Goal: Information Seeking & Learning: Learn about a topic

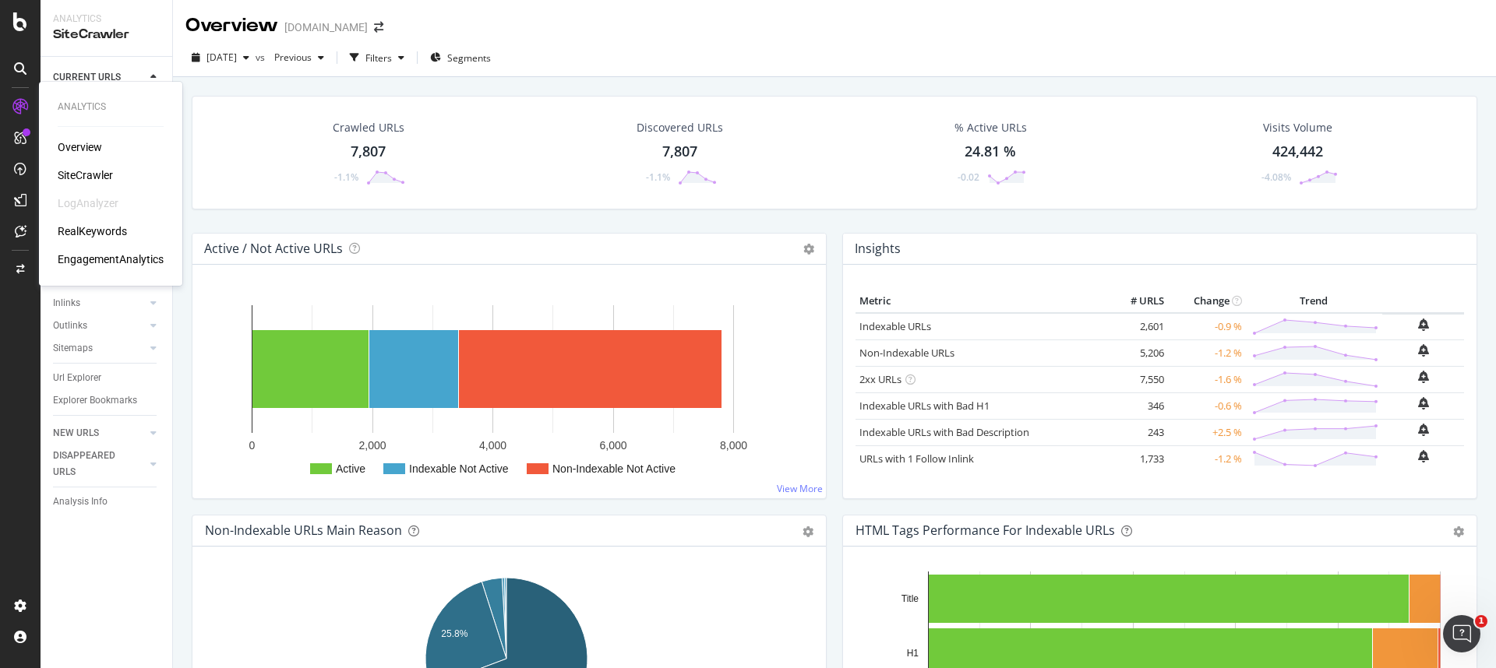
click at [100, 233] on div "RealKeywords" at bounding box center [92, 232] width 69 height 16
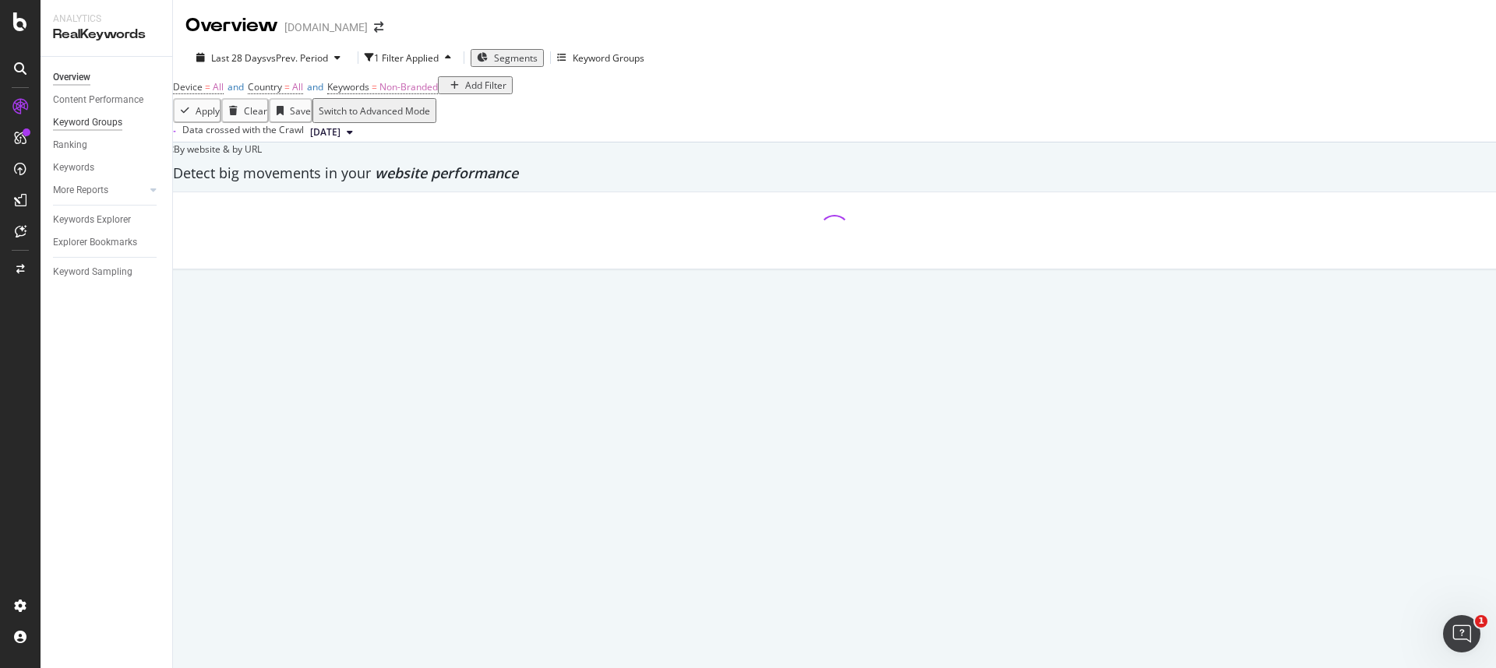
click at [83, 120] on div "Keyword Groups" at bounding box center [87, 123] width 69 height 16
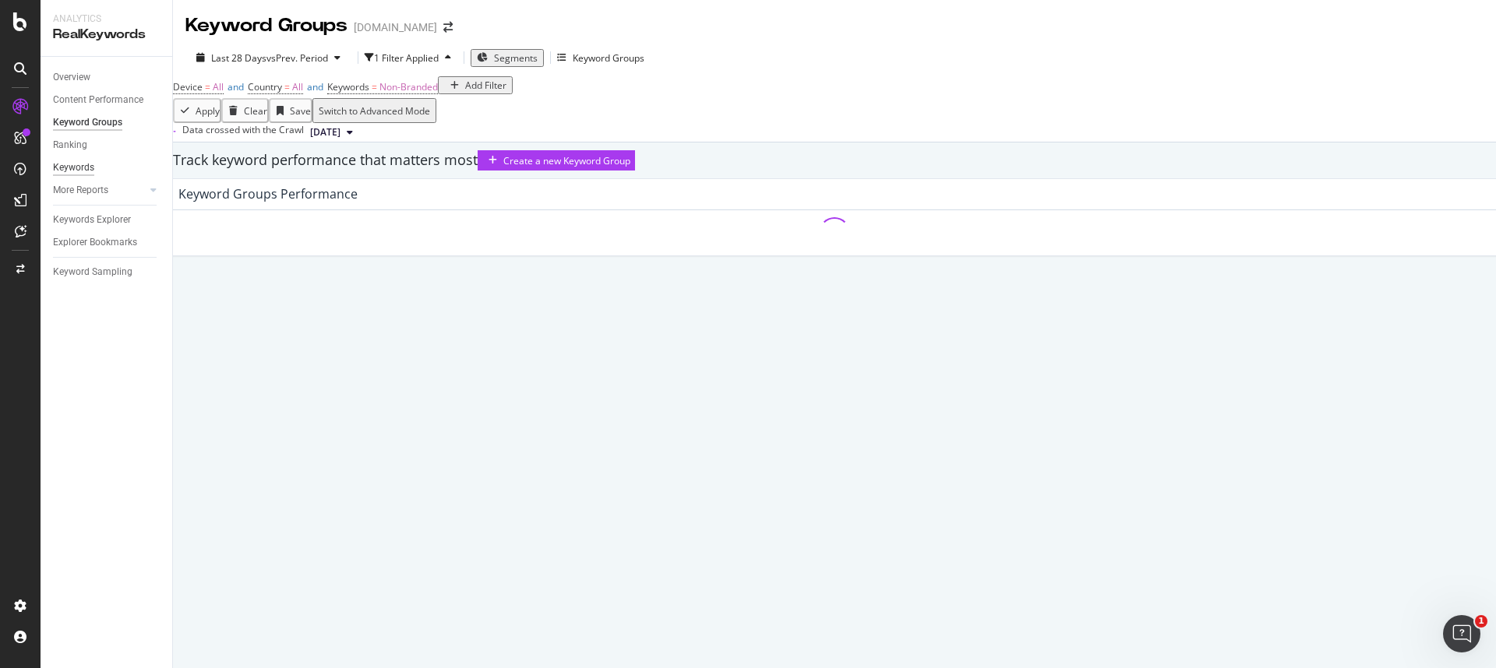
click at [84, 168] on div "Keywords" at bounding box center [73, 168] width 41 height 16
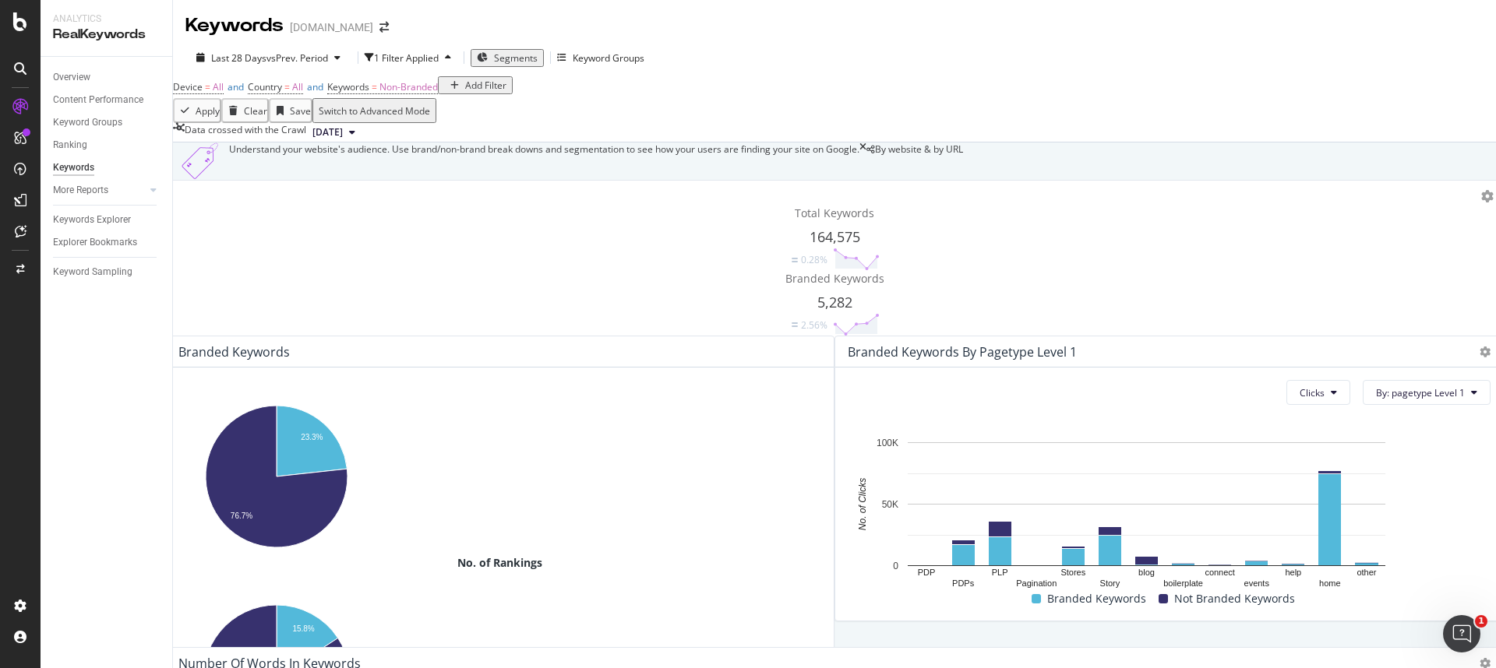
scroll to position [185, 0]
click at [64, 75] on div "Overview" at bounding box center [71, 77] width 37 height 16
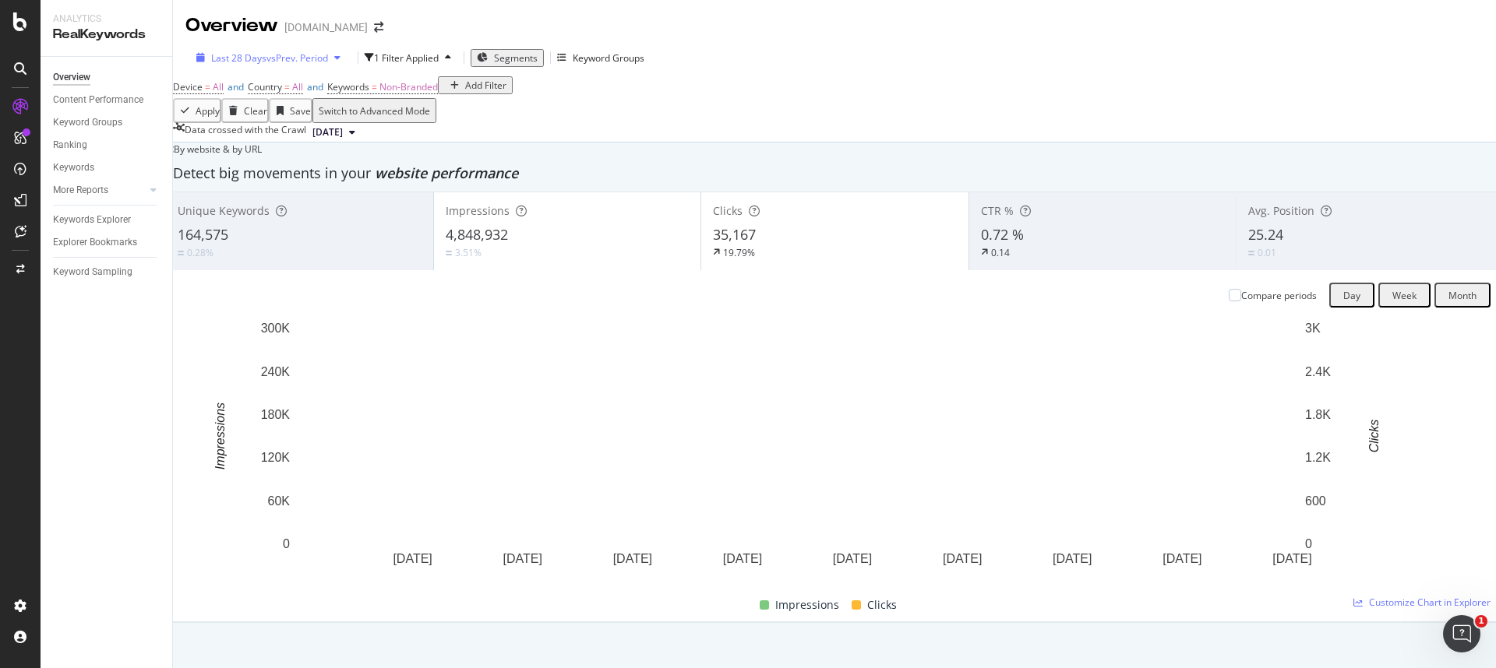
scroll to position [2487, 0]
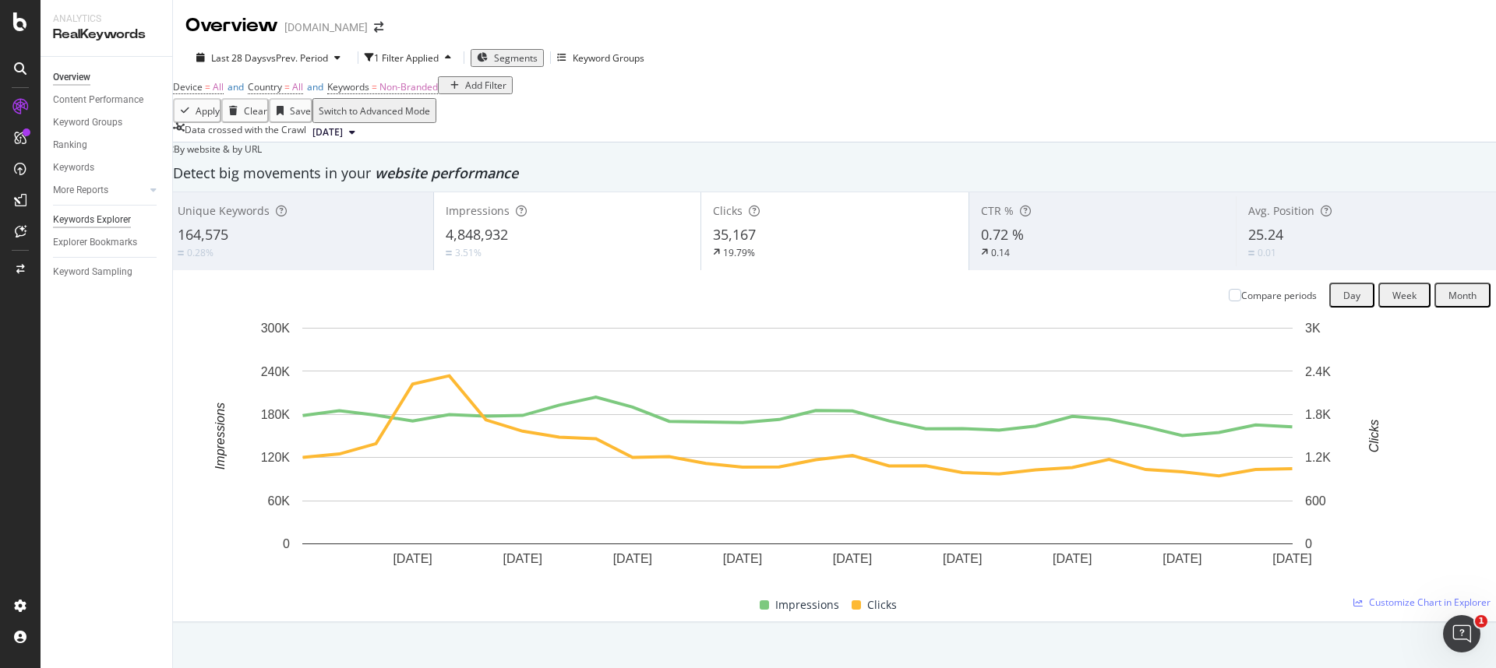
click at [116, 219] on div "Keywords Explorer" at bounding box center [92, 220] width 78 height 16
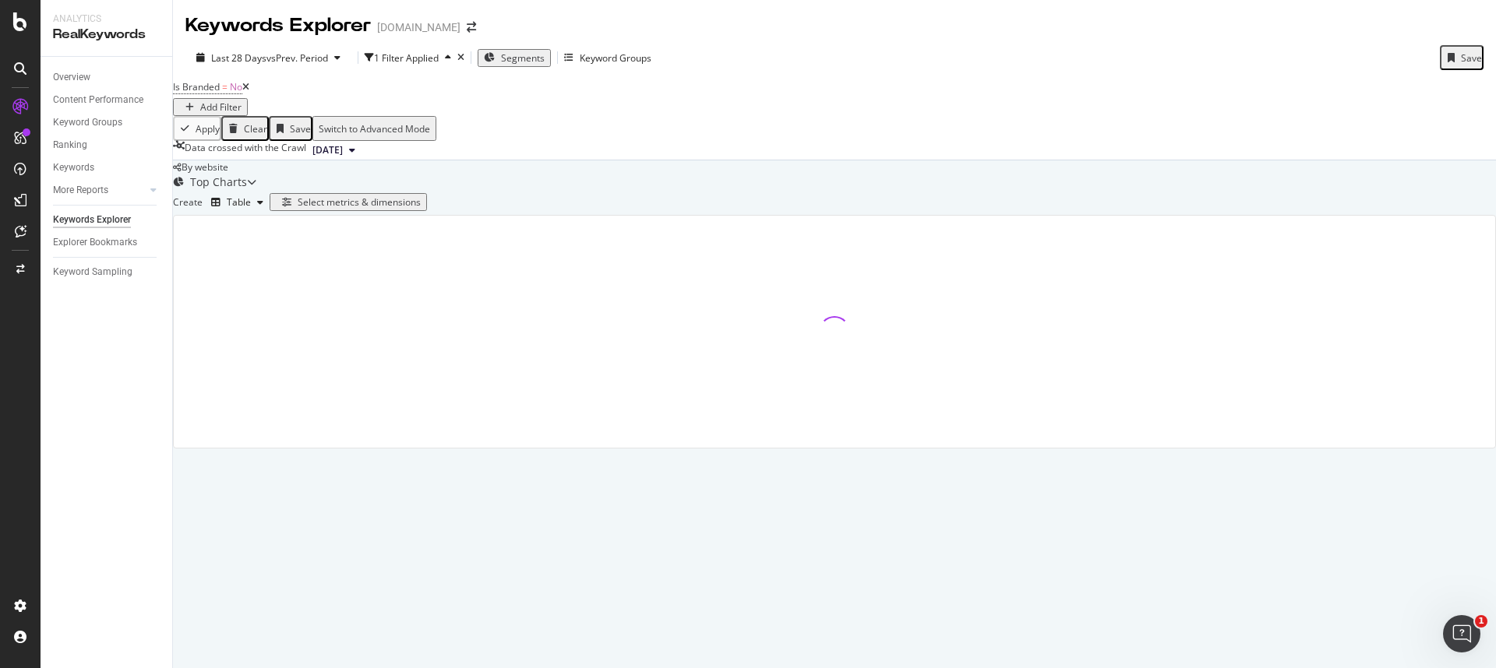
click at [25, 31] on div at bounding box center [20, 334] width 41 height 668
click at [30, 31] on div at bounding box center [20, 334] width 41 height 668
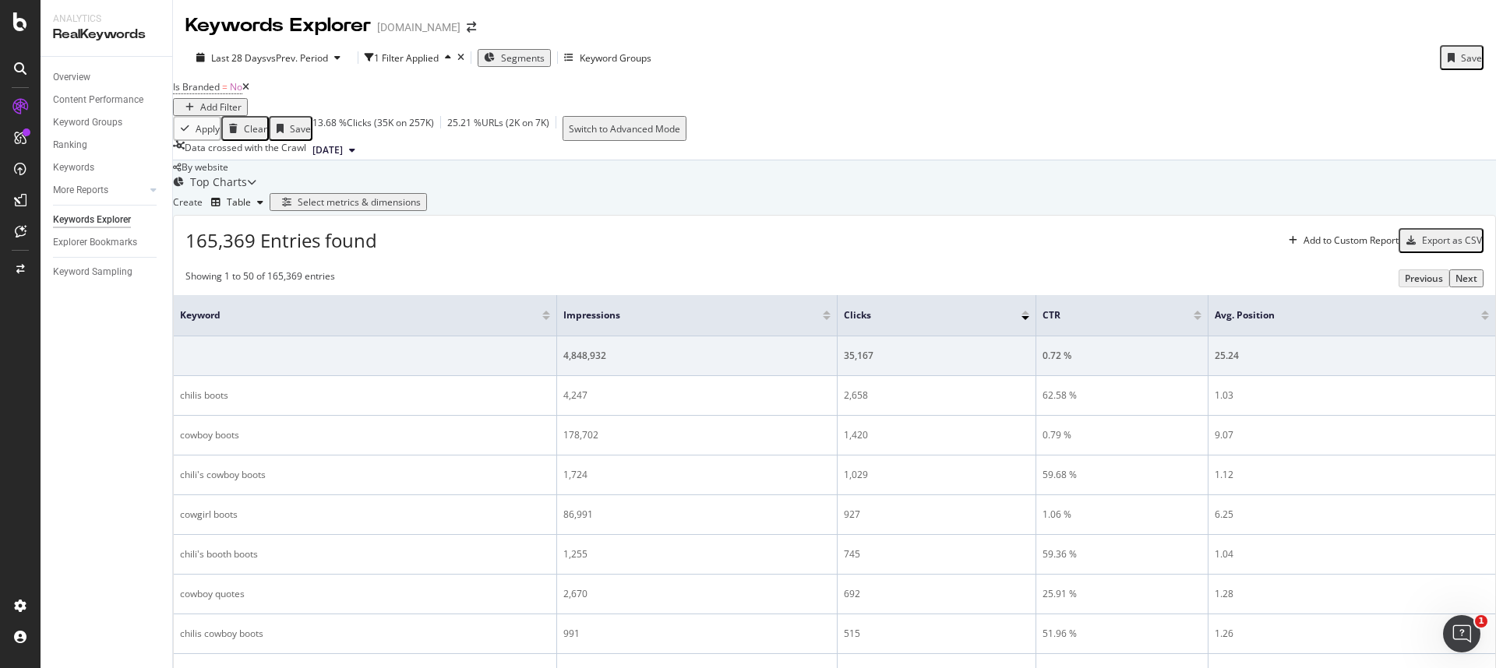
click at [245, 253] on span "165,369 Entries found" at bounding box center [281, 240] width 192 height 26
click at [409, 254] on div "165,369 Entries found Add to Custom Report Export as CSV" at bounding box center [834, 235] width 1321 height 38
click at [1118, 75] on div "Last 28 Days vs Prev. Period 1 Filter Applied Segments Keyword Groups Save" at bounding box center [834, 60] width 1323 height 31
